Goal: Information Seeking & Learning: Learn about a topic

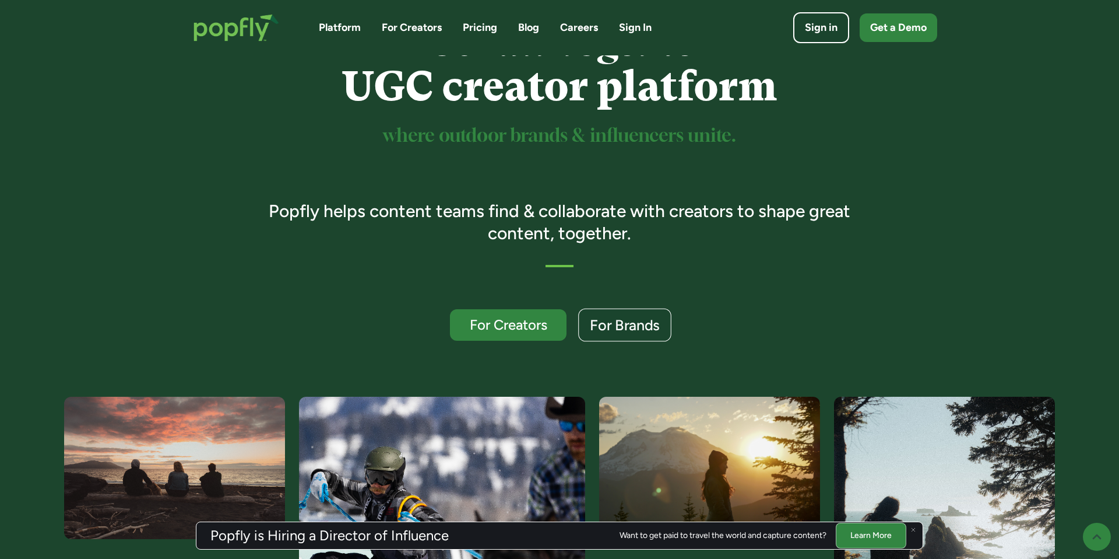
drag, startPoint x: 636, startPoint y: 339, endPoint x: 627, endPoint y: 323, distance: 18.3
click at [636, 339] on link "For Brands" at bounding box center [624, 324] width 93 height 33
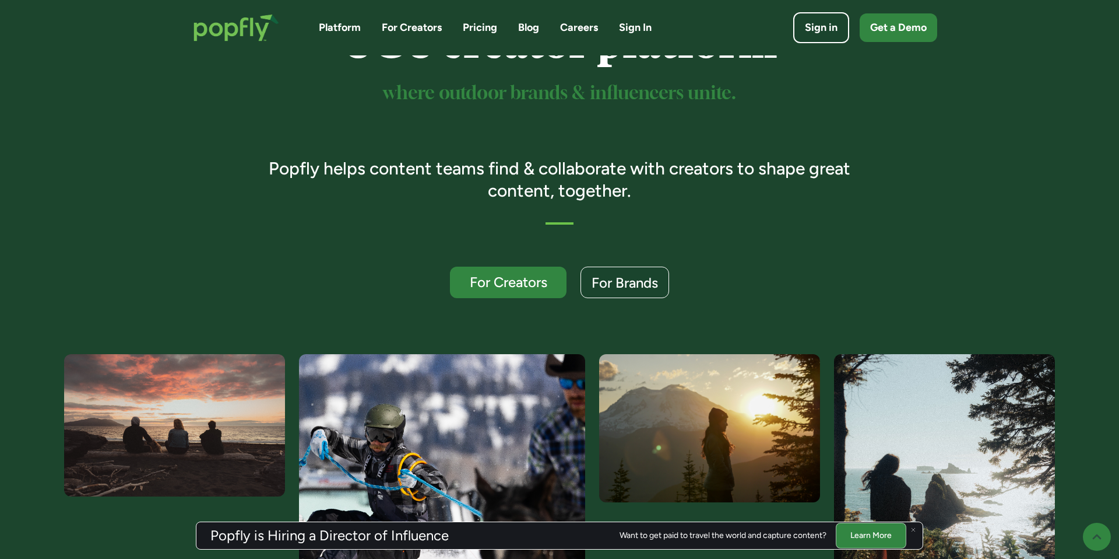
click at [627, 323] on div "Your all-together UGC creator platform where outdoor brands & influencers unite…" at bounding box center [559, 137] width 1119 height 433
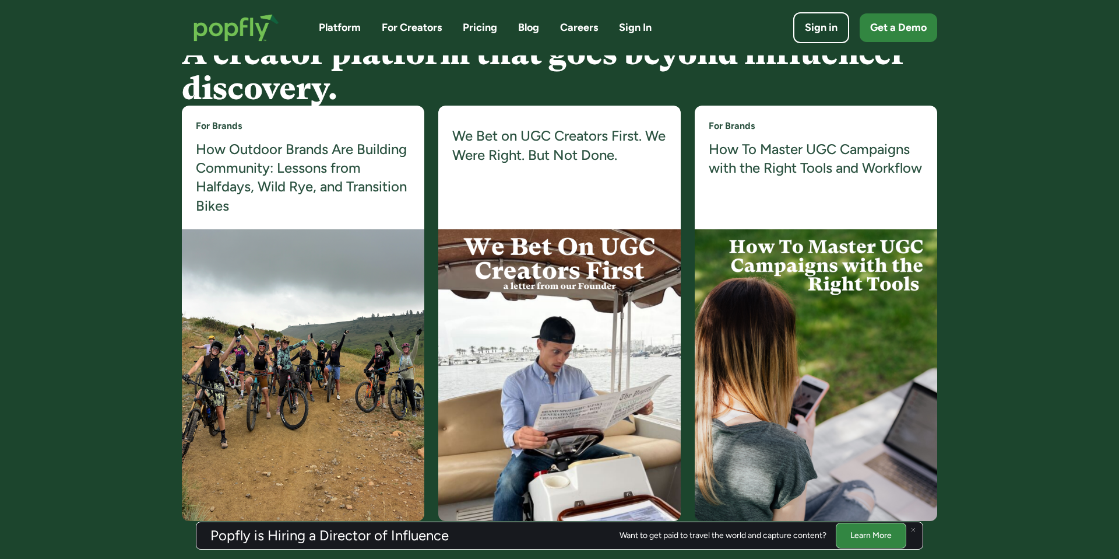
scroll to position [2228, 0]
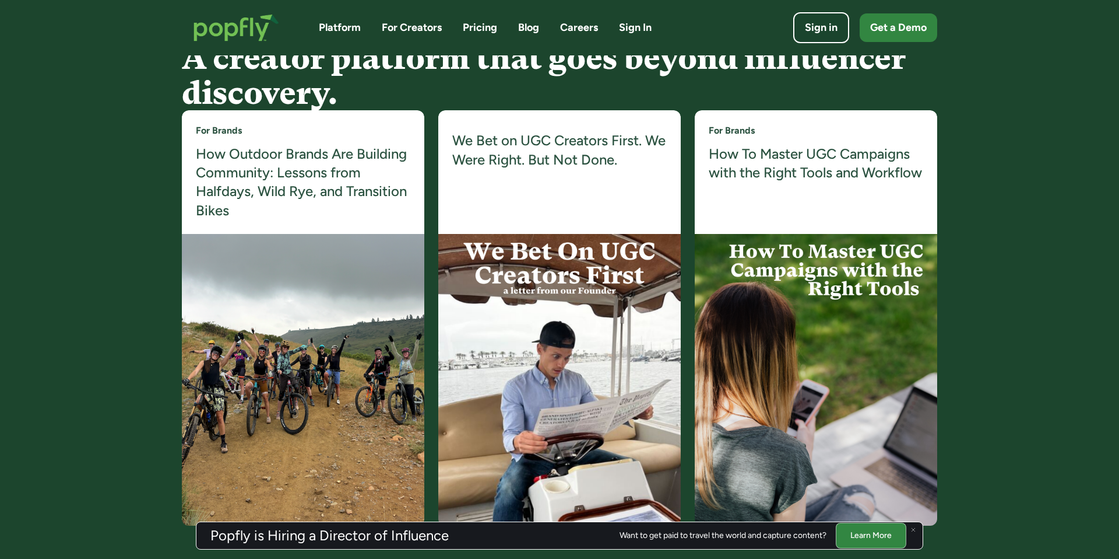
click at [236, 168] on h4 "How Outdoor Brands Are Building Community: Lessons from Halfdays, Wild Rye, and…" at bounding box center [303, 183] width 215 height 76
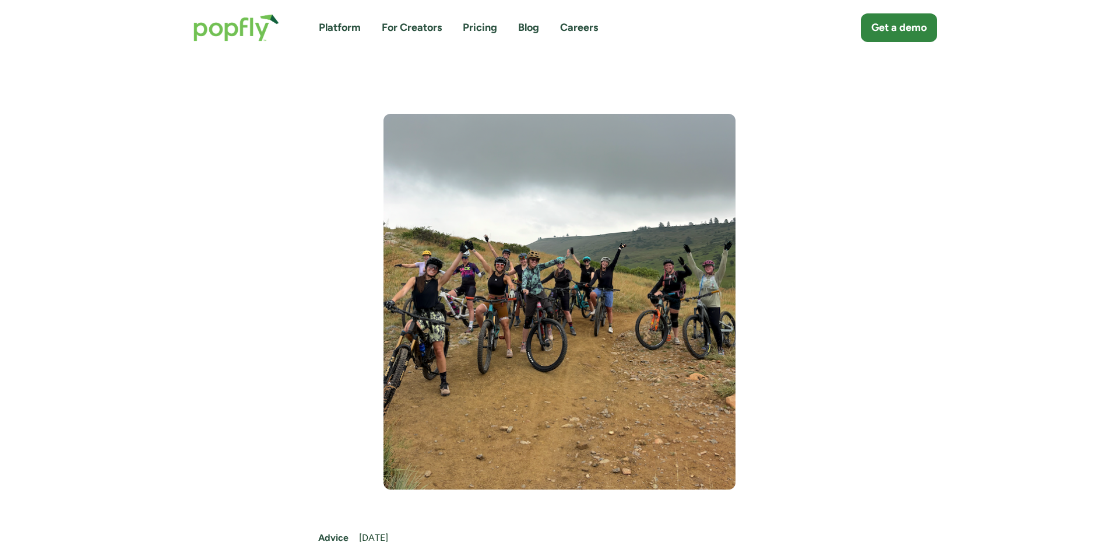
click at [484, 27] on link "Pricing" at bounding box center [480, 27] width 34 height 15
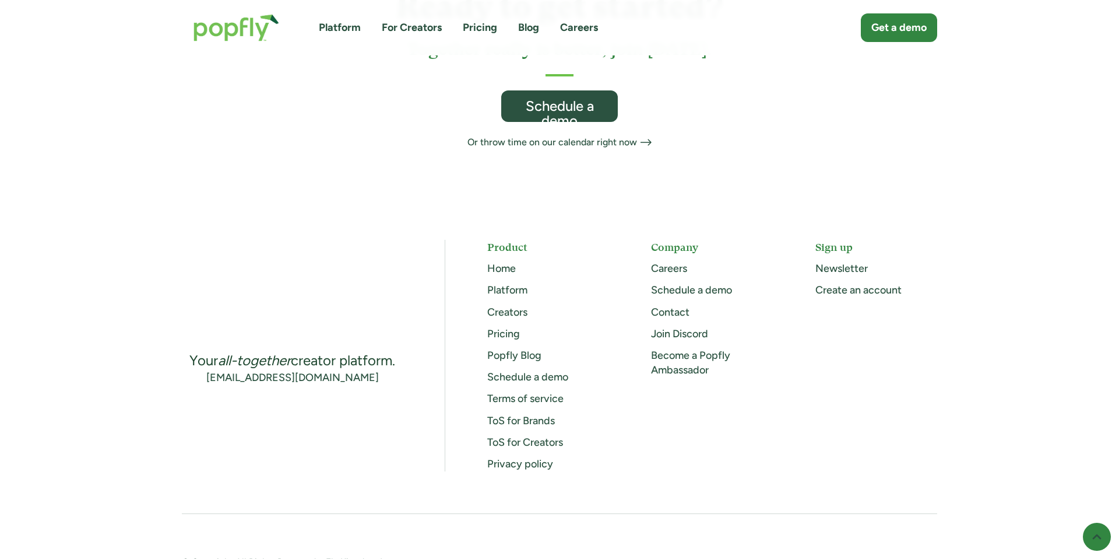
scroll to position [781, 0]
